Goal: Task Accomplishment & Management: Use online tool/utility

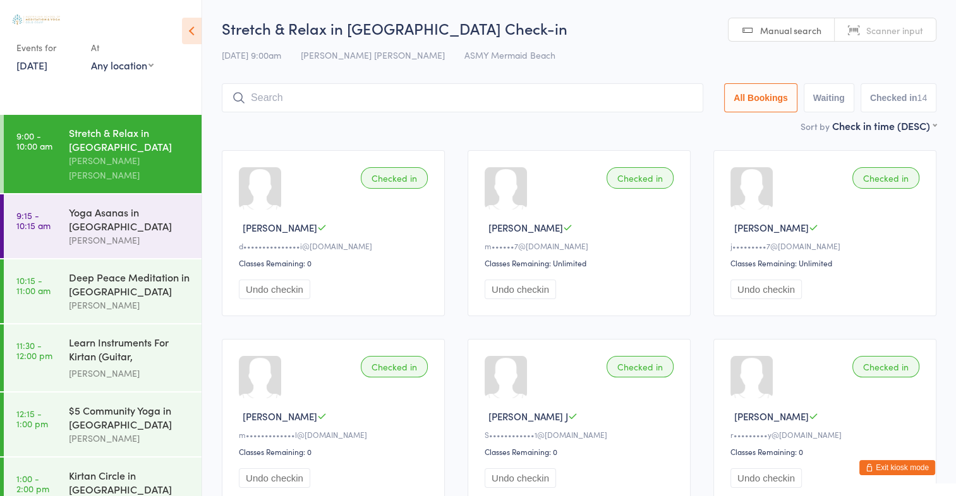
click at [880, 32] on span "Scanner input" at bounding box center [894, 30] width 57 height 13
type input "1997"
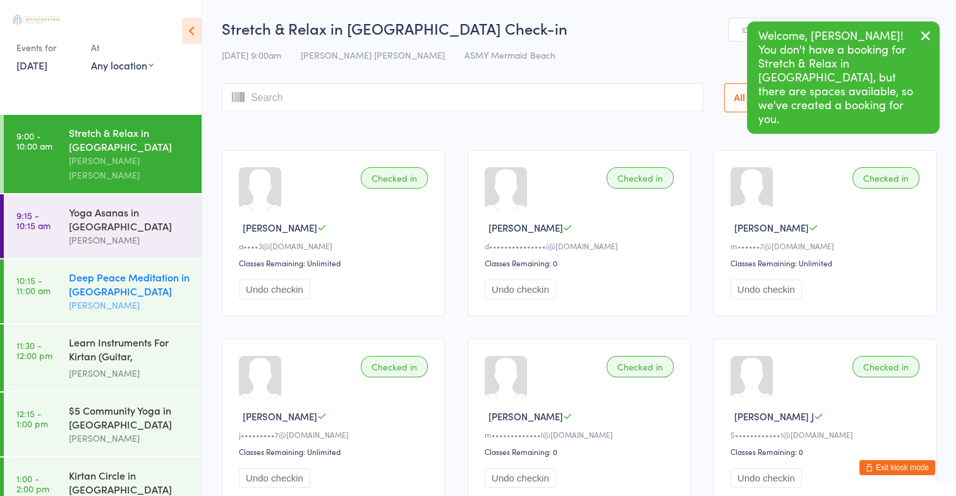
click at [109, 277] on div "Deep Peace Meditation in [GEOGRAPHIC_DATA]" at bounding box center [130, 284] width 122 height 28
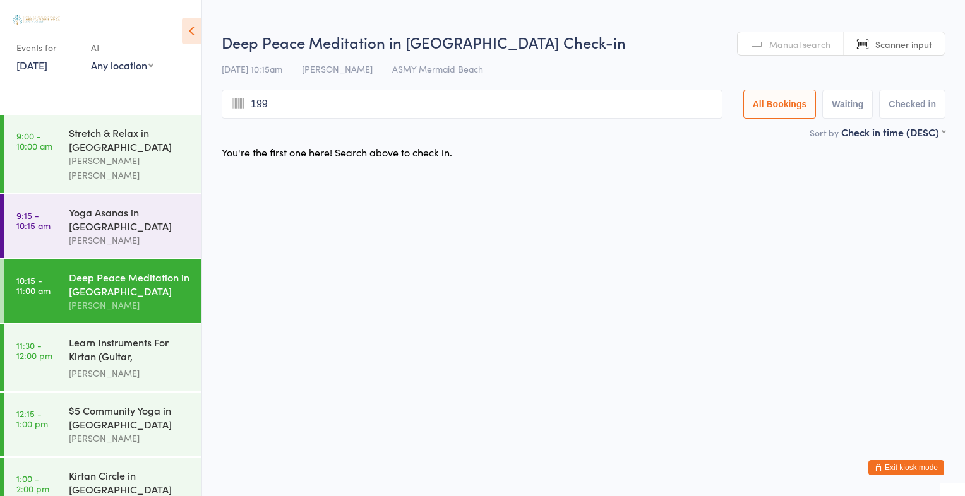
type input "1997"
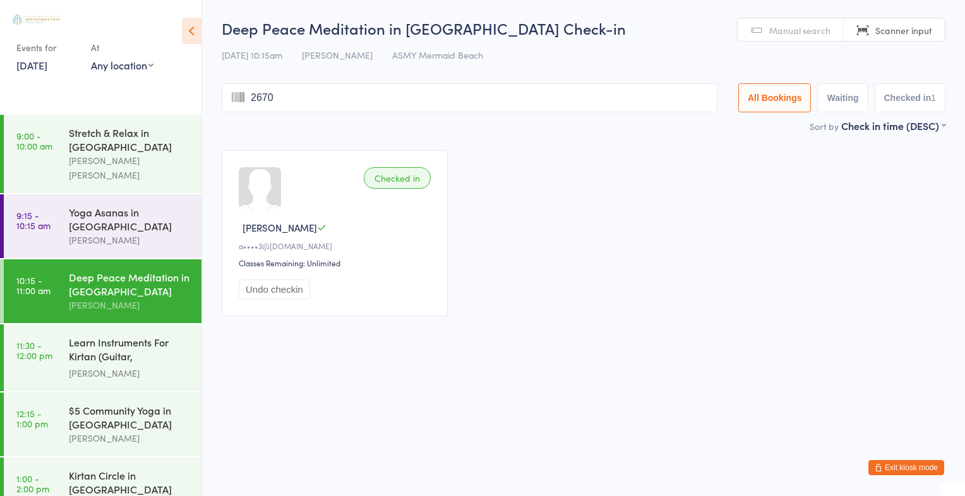
type input "2670"
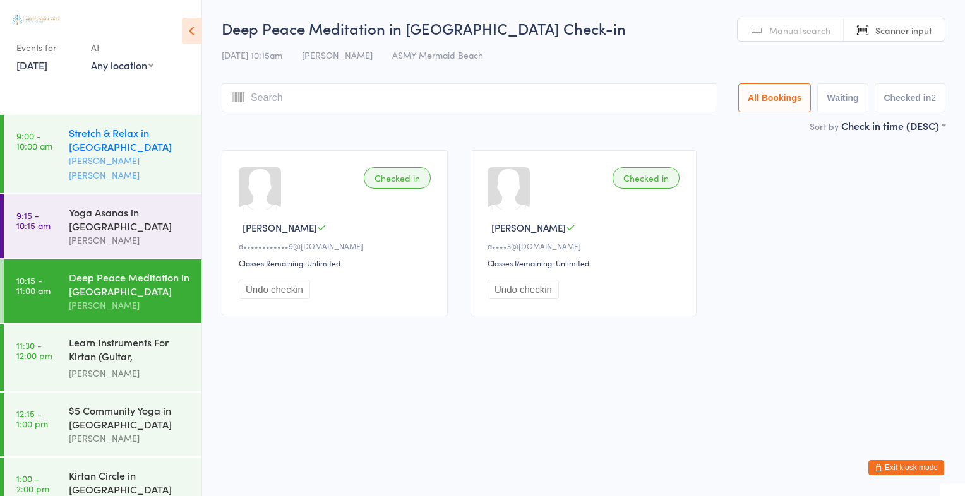
click at [112, 138] on div "Stretch & Relax in [GEOGRAPHIC_DATA]" at bounding box center [130, 140] width 122 height 28
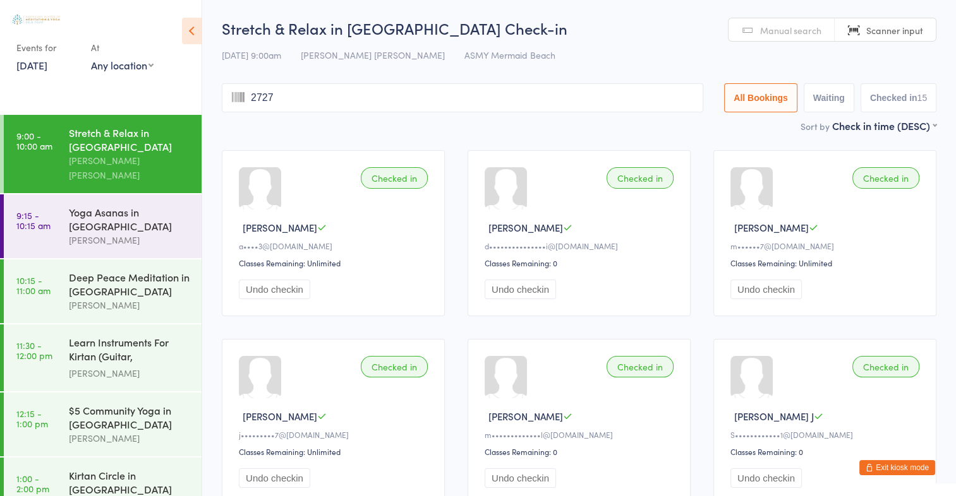
type input "2727"
click at [772, 29] on span "Manual search" at bounding box center [790, 30] width 61 height 13
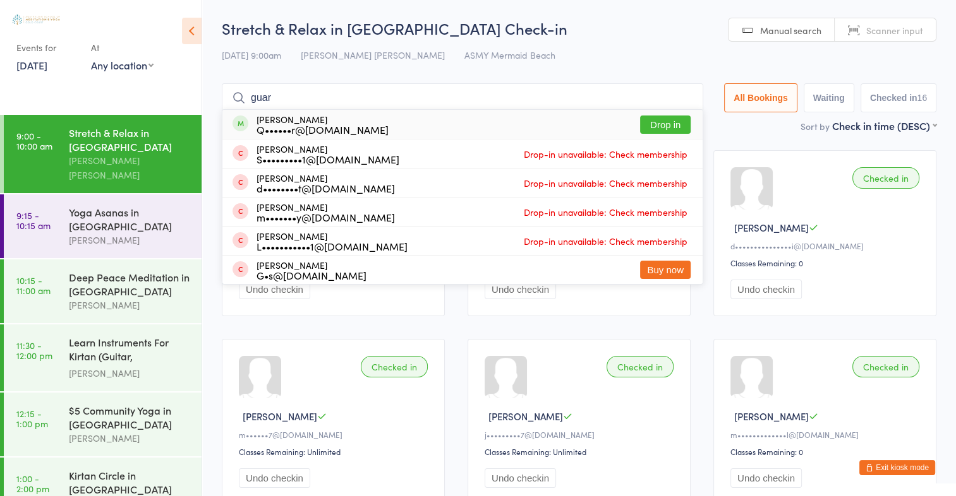
type input "guar"
click at [772, 29] on span "Manual search" at bounding box center [790, 30] width 61 height 13
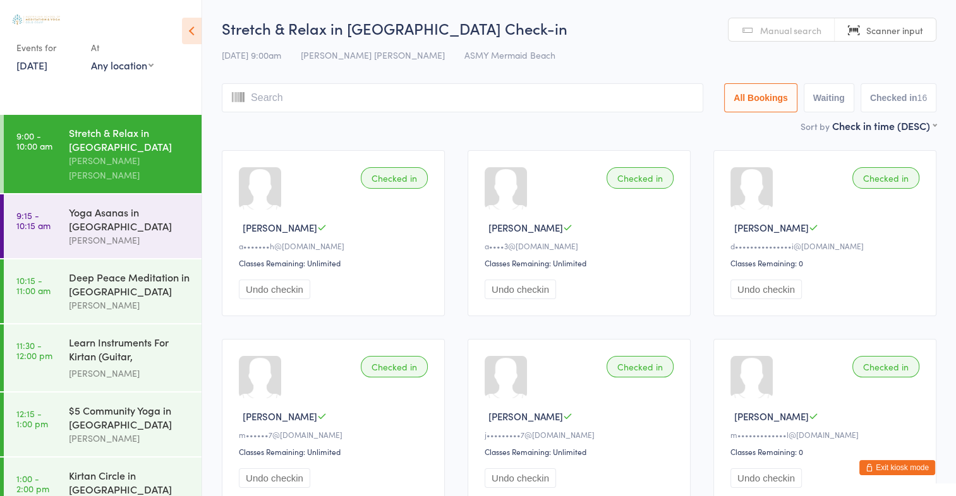
click at [772, 29] on span "Manual search" at bounding box center [790, 30] width 61 height 13
type input "g"
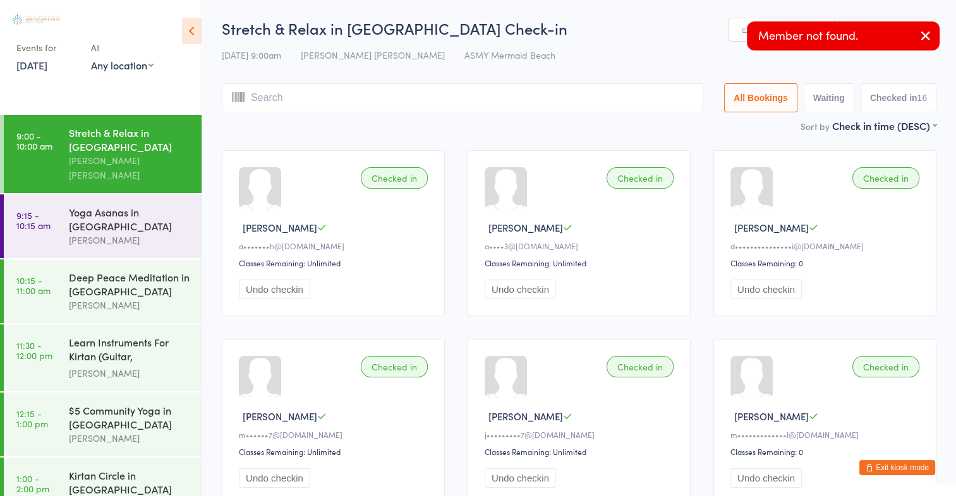
type input "u"
click at [918, 37] on icon "button" at bounding box center [925, 36] width 15 height 16
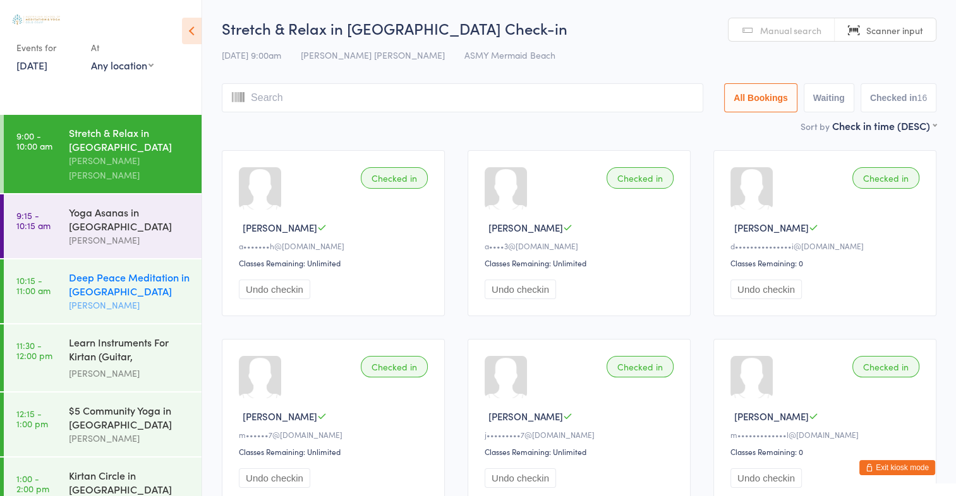
click at [111, 277] on div "Deep Peace Meditation in [GEOGRAPHIC_DATA]" at bounding box center [130, 284] width 122 height 28
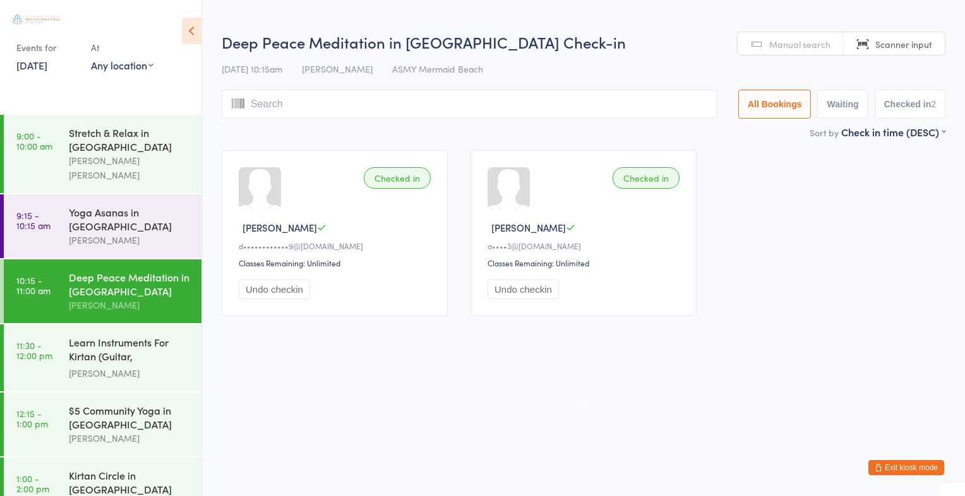
click at [280, 107] on input "search" at bounding box center [470, 104] width 496 height 29
type input "g"
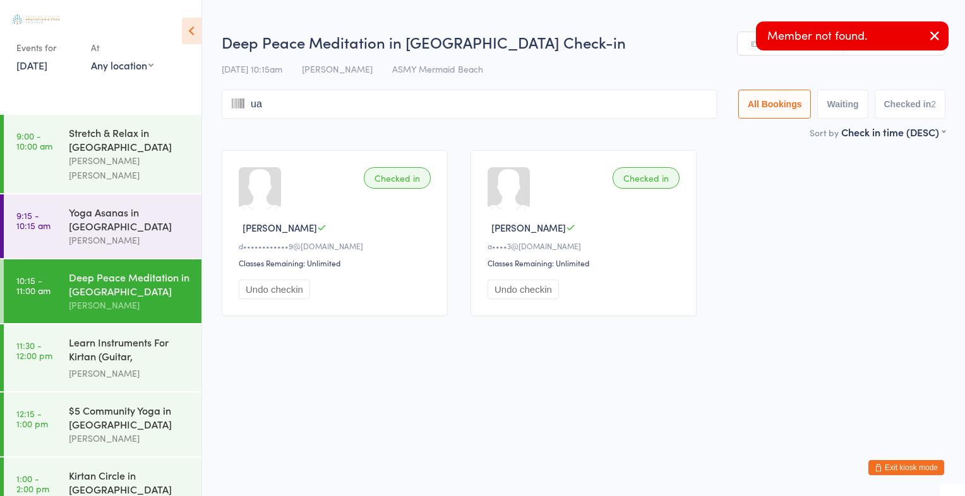
type input "uar"
type input "a"
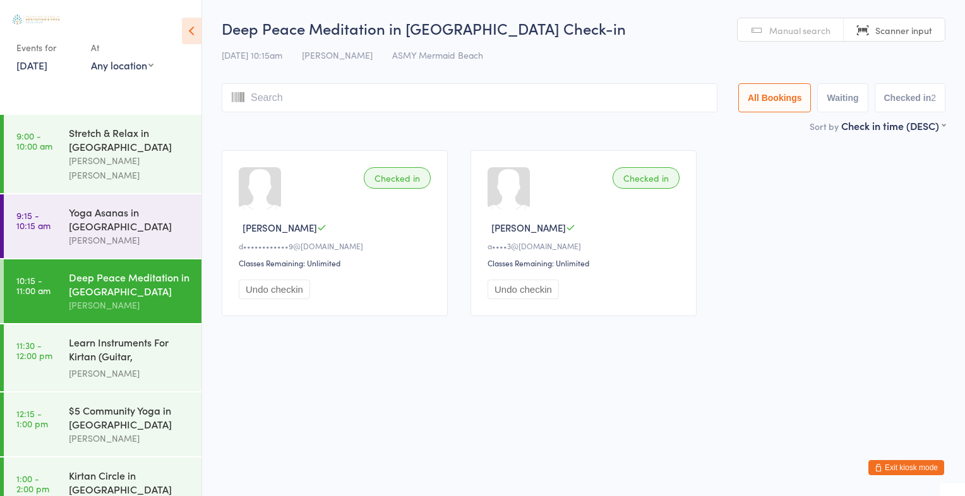
click at [295, 91] on input "search" at bounding box center [470, 97] width 496 height 29
type input "g"
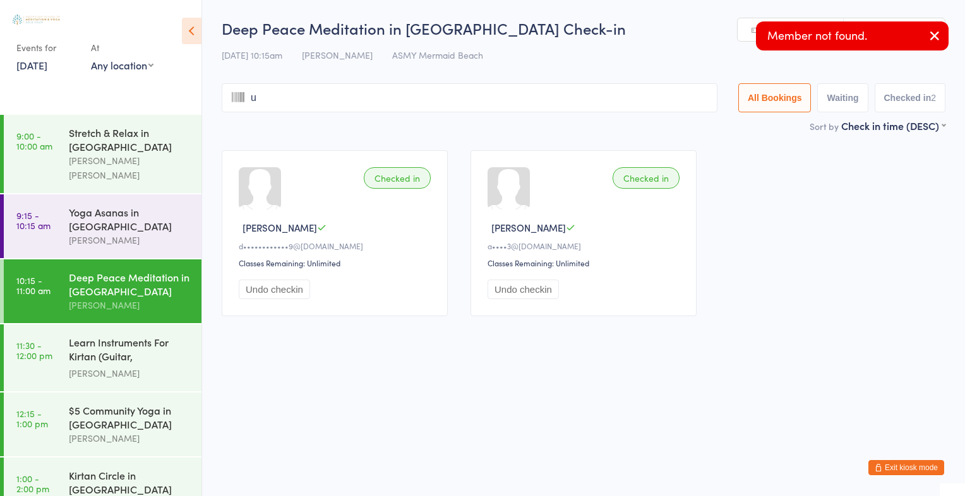
type input "ua"
click at [285, 102] on input "search" at bounding box center [470, 97] width 496 height 29
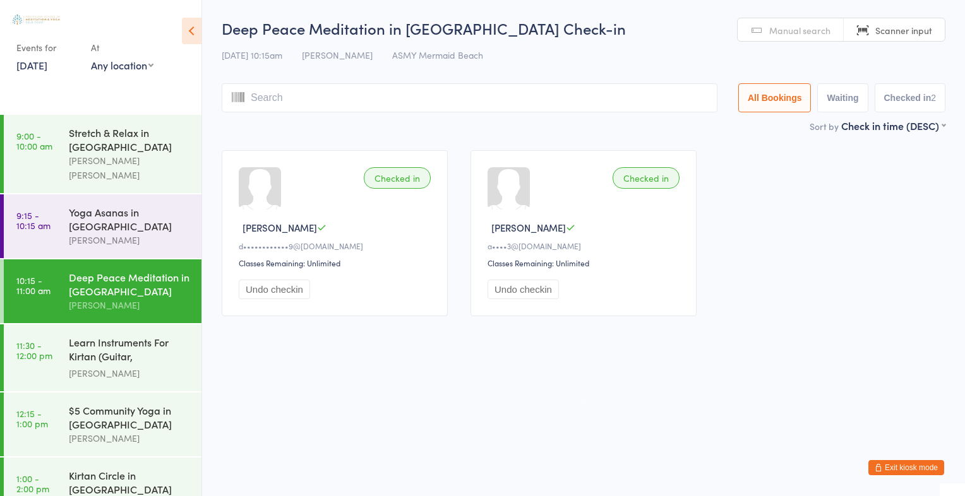
click at [793, 27] on span "Manual search" at bounding box center [799, 30] width 61 height 13
click at [802, 32] on span "Manual search" at bounding box center [799, 30] width 61 height 13
click at [264, 102] on input "search" at bounding box center [470, 97] width 496 height 29
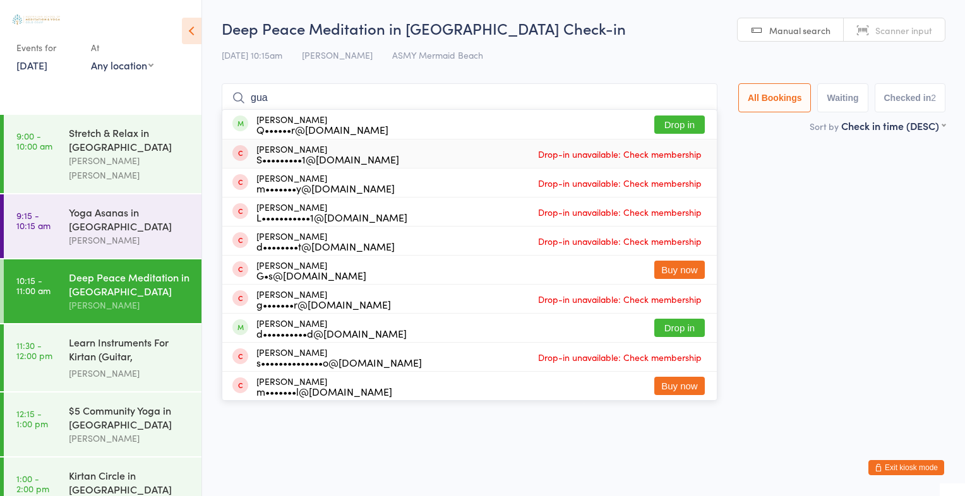
drag, startPoint x: 264, startPoint y: 102, endPoint x: 293, endPoint y: 206, distance: 107.6
click at [293, 112] on div "gua [PERSON_NAME] Q••••••r@[DOMAIN_NAME] Drop in [PERSON_NAME] S•••••••••1@[DOM…" at bounding box center [470, 97] width 496 height 29
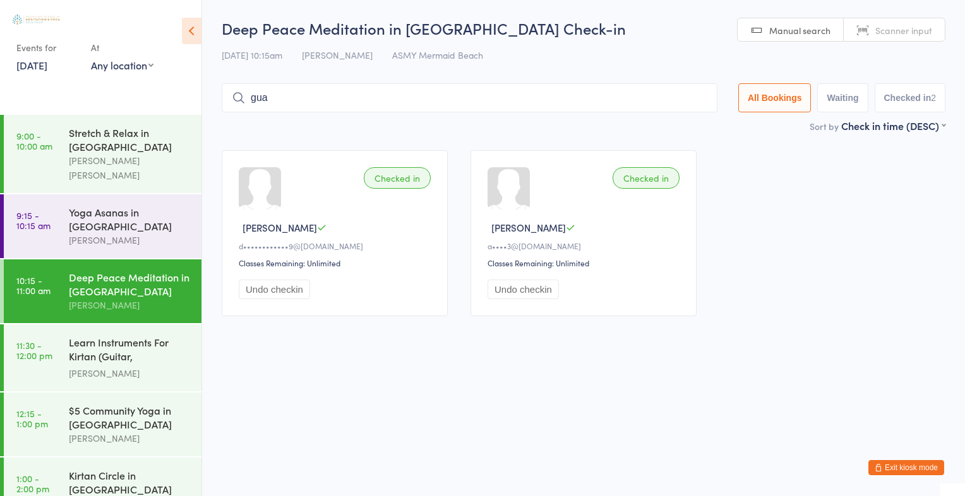
click at [278, 98] on input "gua" at bounding box center [470, 97] width 496 height 29
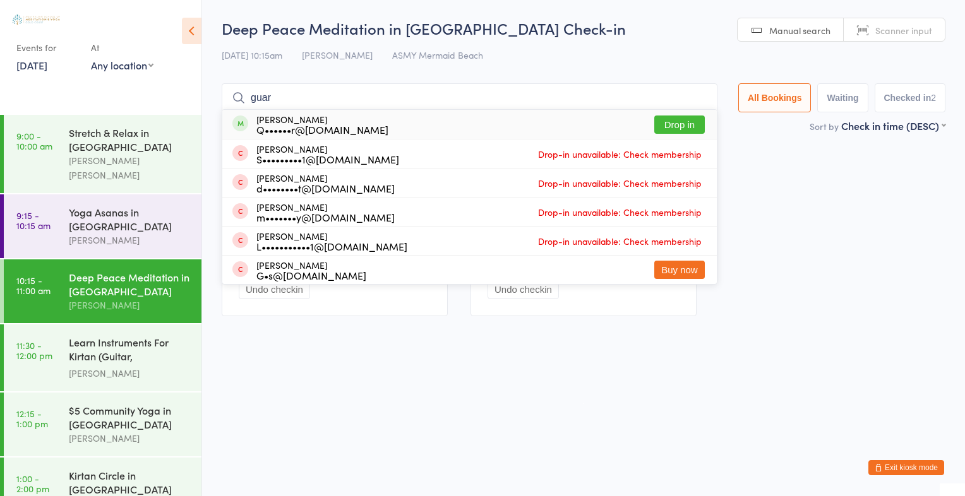
click at [270, 99] on input "guar" at bounding box center [470, 97] width 496 height 29
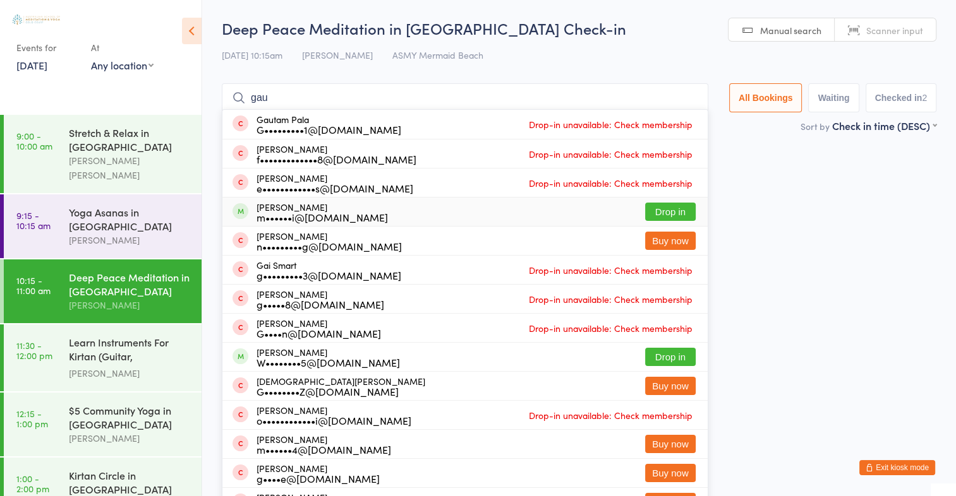
type input "gau"
click at [670, 211] on button "Drop in" at bounding box center [670, 212] width 51 height 18
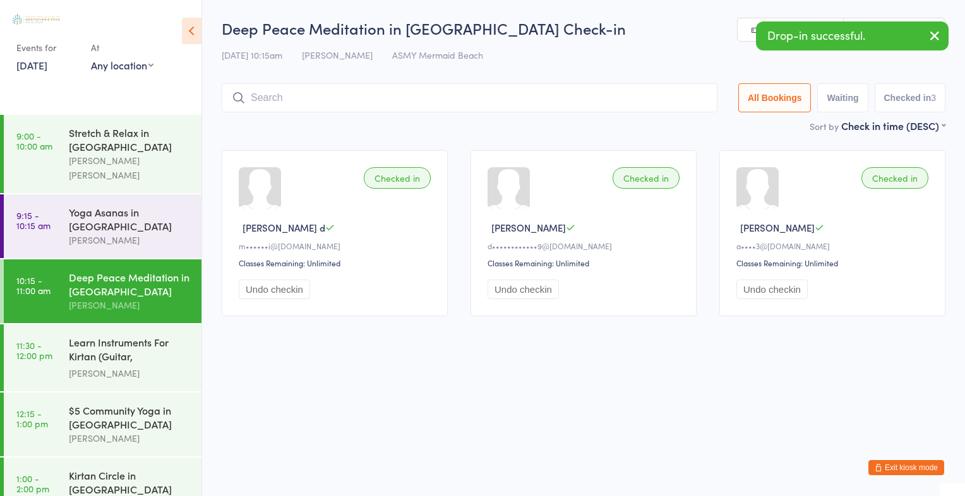
click at [277, 97] on input "search" at bounding box center [470, 97] width 496 height 29
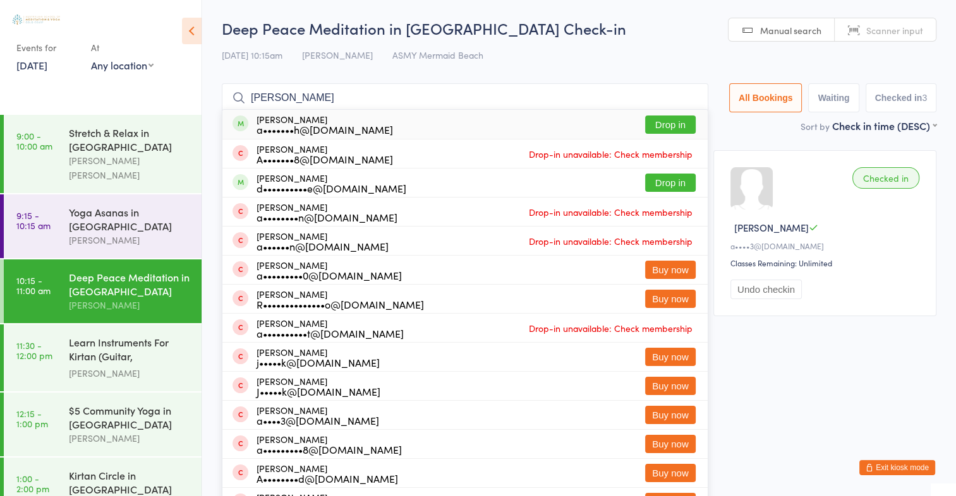
type input "[PERSON_NAME]"
click at [670, 125] on button "Drop in" at bounding box center [670, 125] width 51 height 18
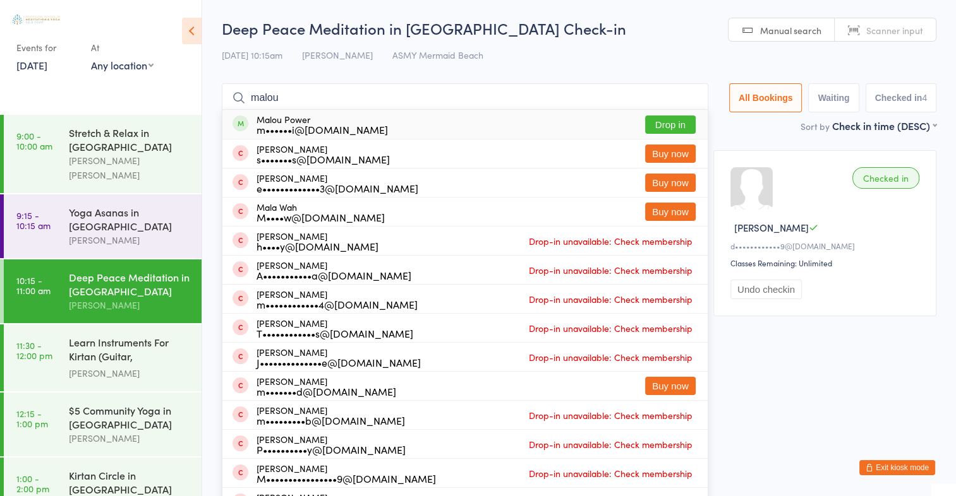
type input "malou"
click at [668, 123] on button "Drop in" at bounding box center [670, 125] width 51 height 18
